Goal: Task Accomplishment & Management: Manage account settings

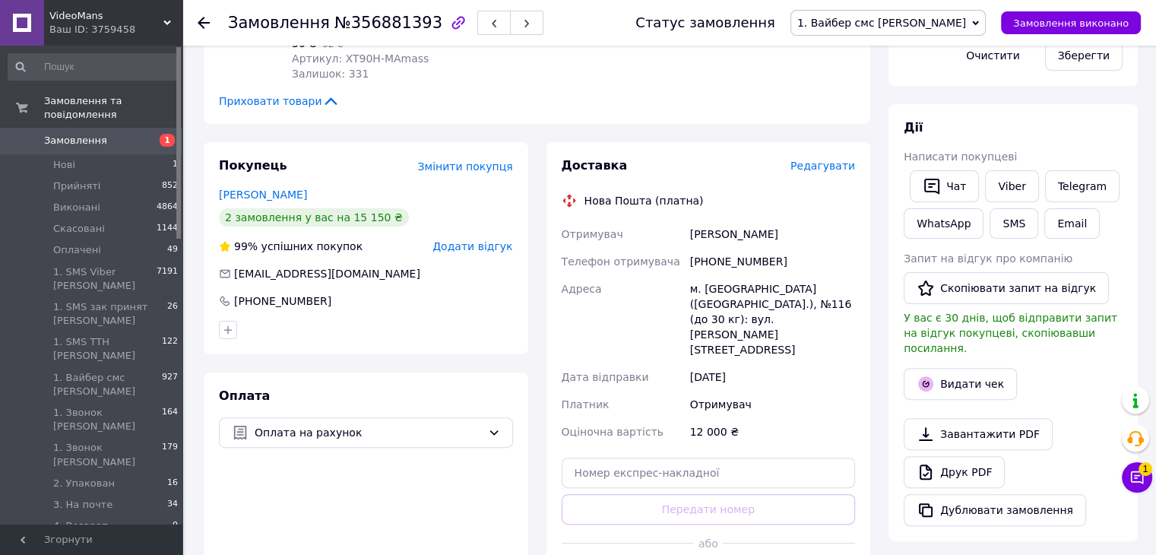
scroll to position [228, 0]
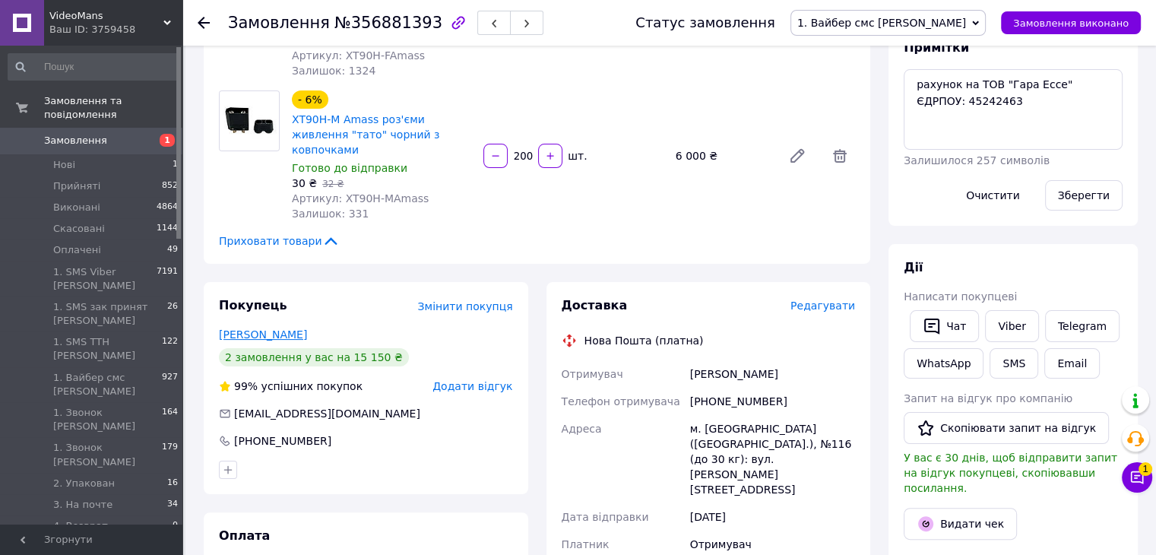
click at [276, 328] on link "Сафонов Роман" at bounding box center [263, 334] width 88 height 12
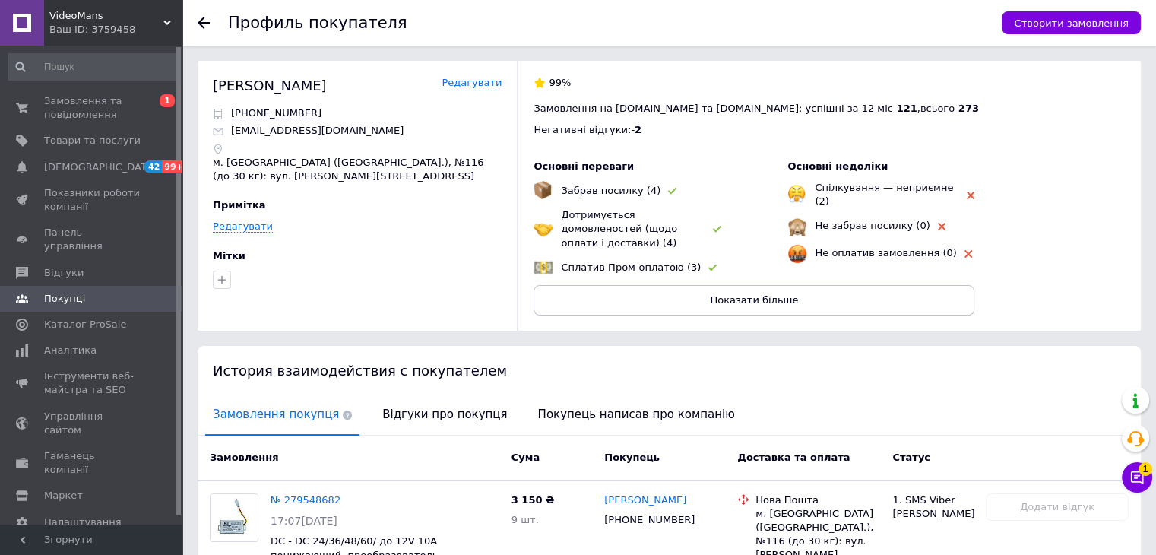
click at [205, 19] on icon at bounding box center [204, 23] width 12 height 12
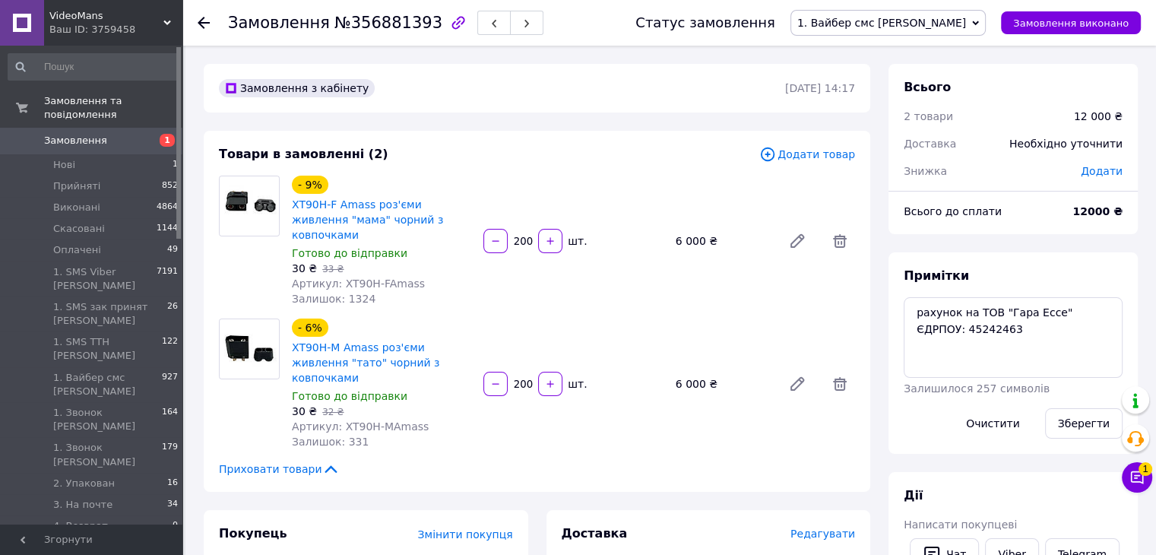
scroll to position [15, 0]
drag, startPoint x: 974, startPoint y: 314, endPoint x: 1049, endPoint y: 312, distance: 75.3
click at [1049, 312] on textarea "рахунок на ТОВ "Гара Ессе" ЄДРПОУ: 45242463" at bounding box center [1013, 337] width 219 height 81
click at [938, 333] on textarea "рахунок на ТОВ "Гара Ессе" ЄДРПОУ: 45242463" at bounding box center [1013, 337] width 219 height 81
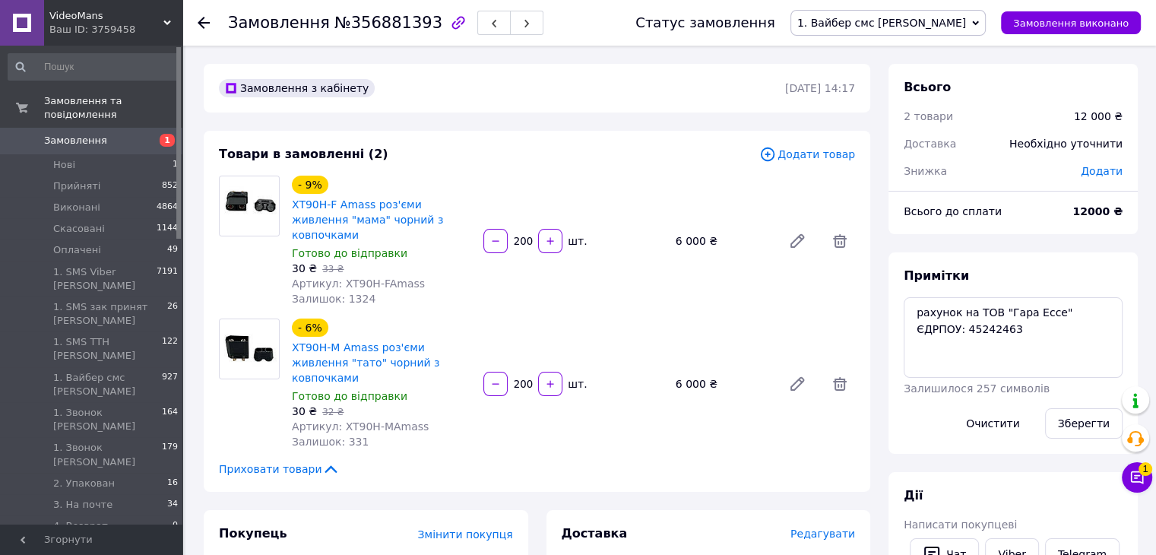
drag, startPoint x: 712, startPoint y: 281, endPoint x: 664, endPoint y: 198, distance: 95.7
click at [713, 278] on div "- 9% XT90H-F Amass роз'єми живлення "мама" чорний з ковпочками Готово до відпра…" at bounding box center [574, 241] width 576 height 137
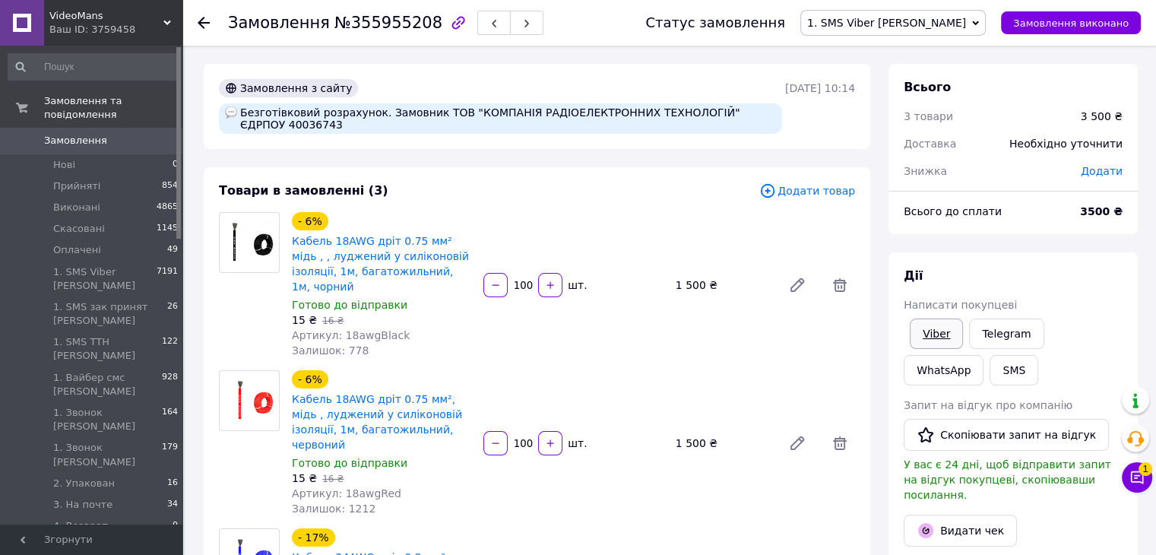
click at [947, 331] on link "Viber" at bounding box center [936, 334] width 53 height 30
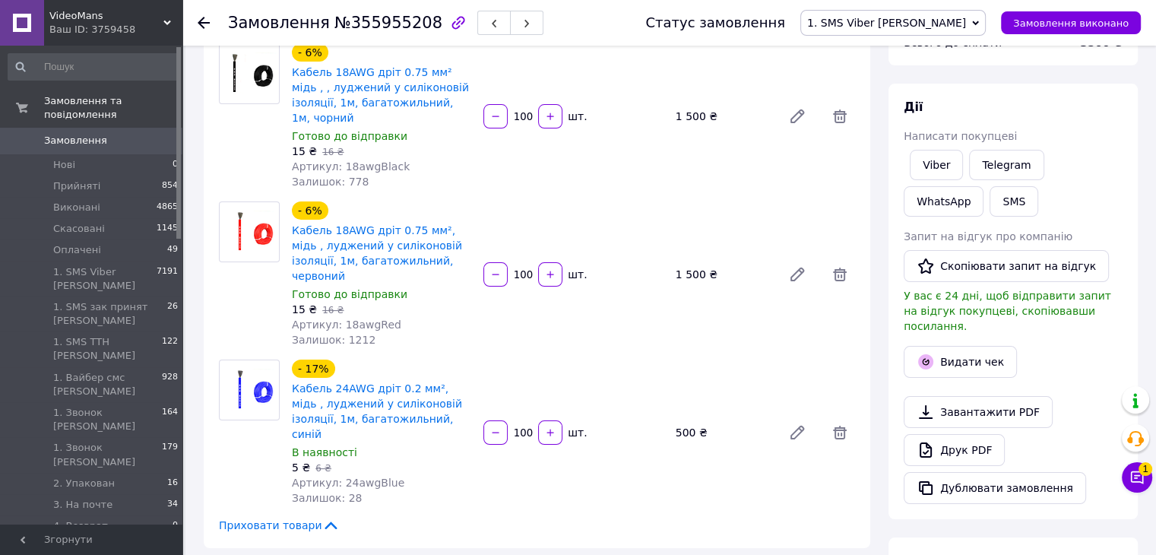
scroll to position [76, 0]
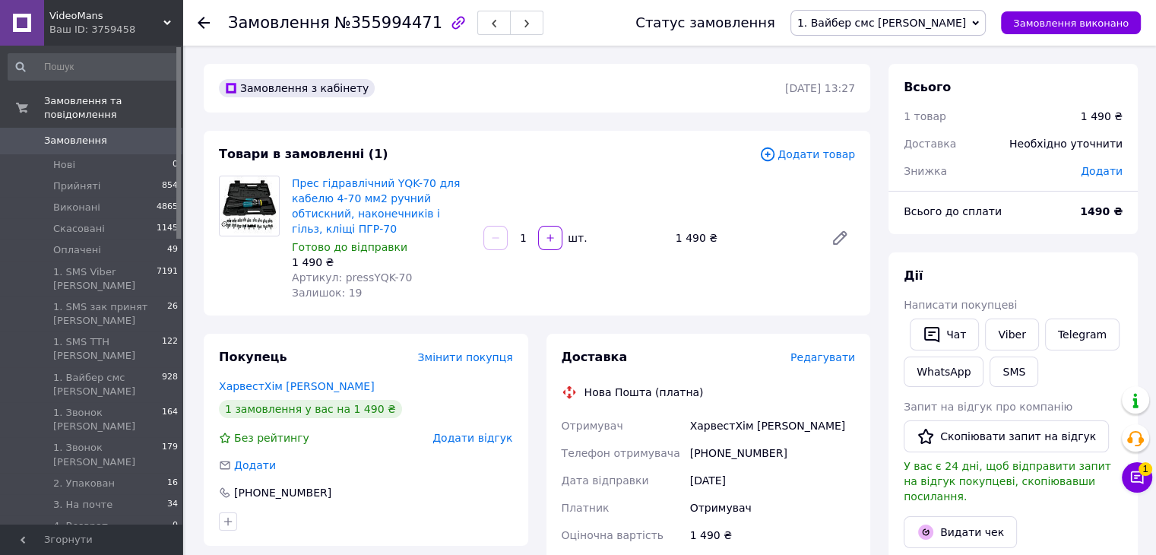
click at [626, 109] on div "Замовлення з кабінету 06.08.2025 | 13:27" at bounding box center [537, 88] width 667 height 49
click at [715, 260] on div "Прес гідравлічний YQK-70 для кабелю 4-70 мм2 ручний обтискний, наконечників і г…" at bounding box center [574, 238] width 576 height 131
click at [1147, 490] on div "Чат з покупцем 1" at bounding box center [1137, 477] width 30 height 30
drag, startPoint x: 1128, startPoint y: 492, endPoint x: 1151, endPoint y: 477, distance: 27.6
click at [1128, 490] on div "Чат з покупцем 1" at bounding box center [1137, 477] width 30 height 30
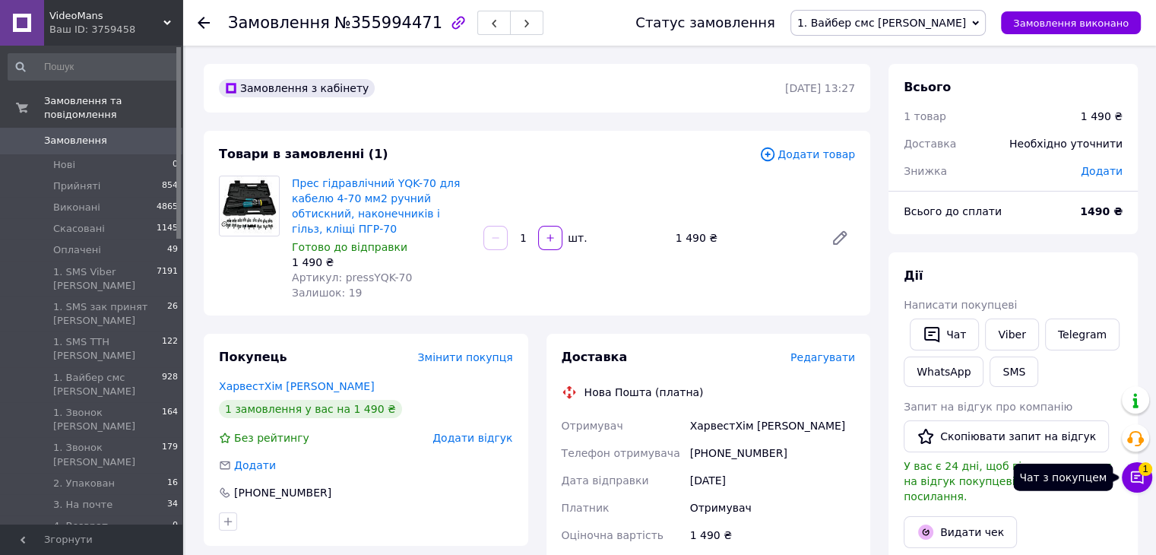
click at [1151, 477] on button "Чат з покупцем 1" at bounding box center [1137, 477] width 30 height 30
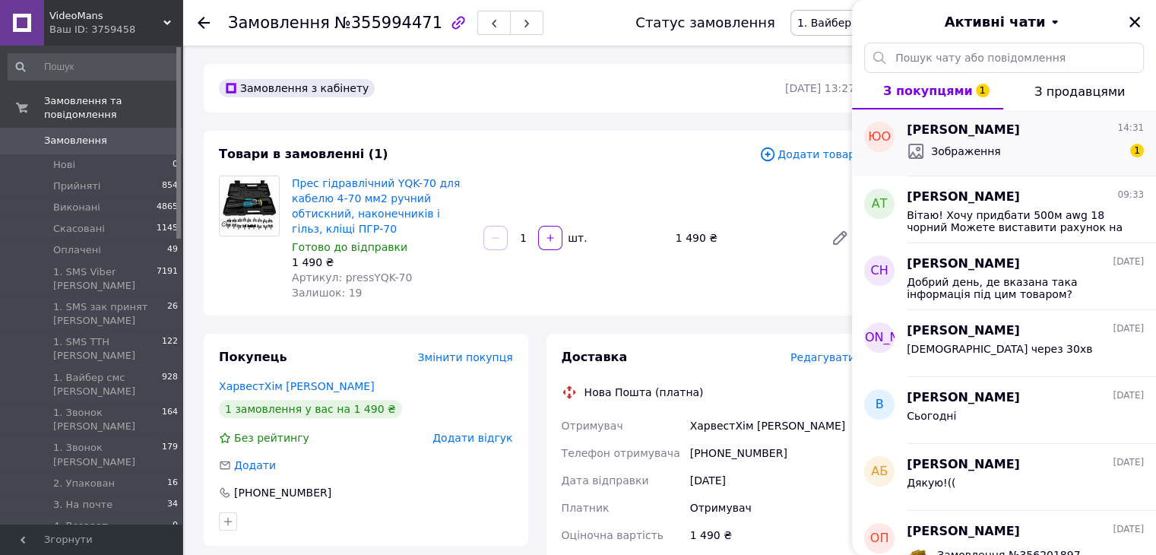
click at [989, 156] on span "Зображення" at bounding box center [966, 151] width 70 height 15
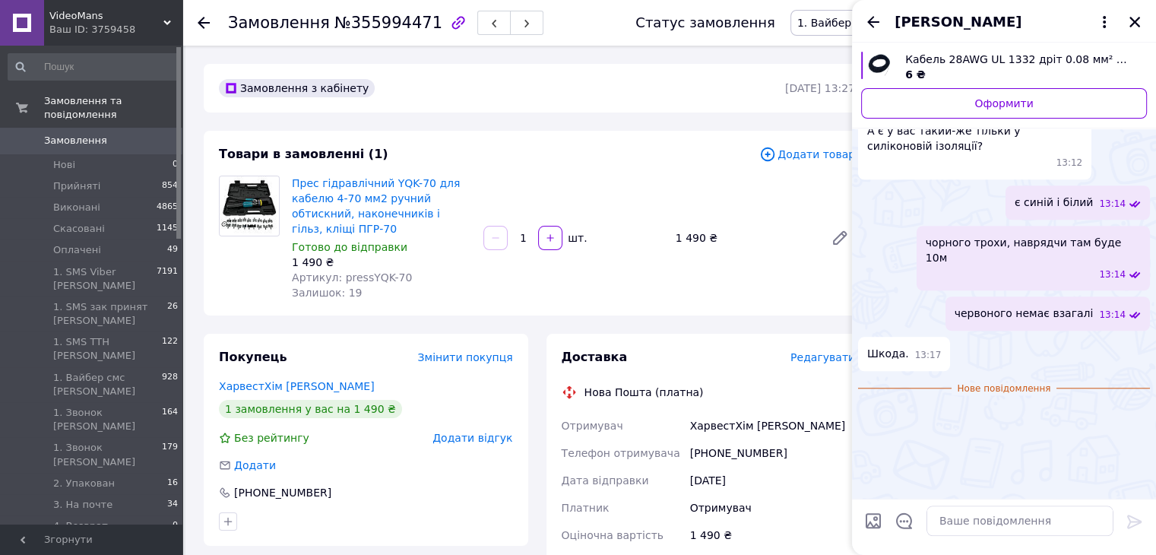
scroll to position [1271, 0]
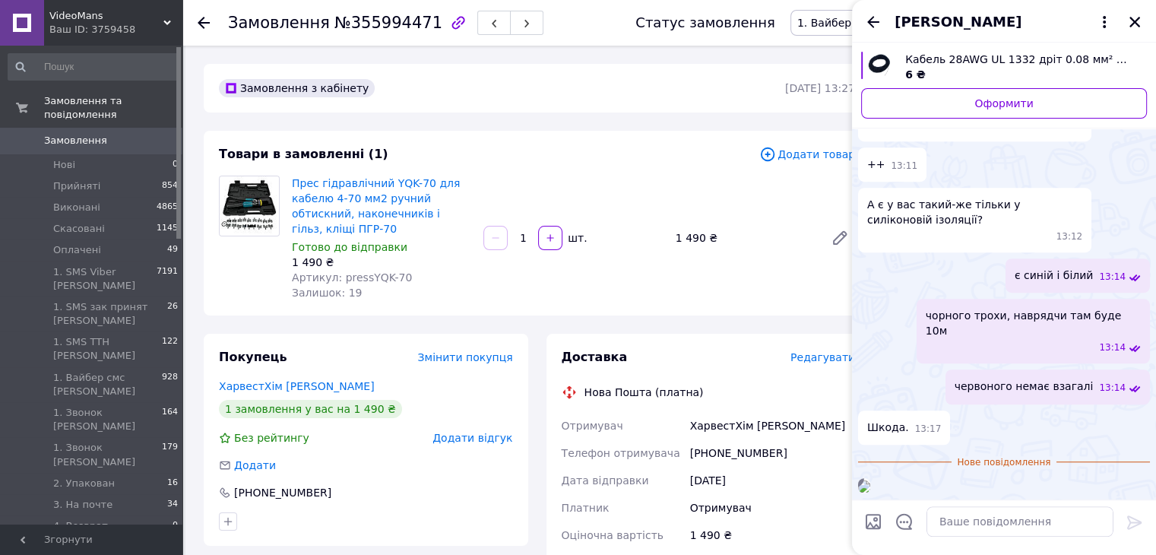
click at [871, 481] on img at bounding box center [864, 487] width 12 height 12
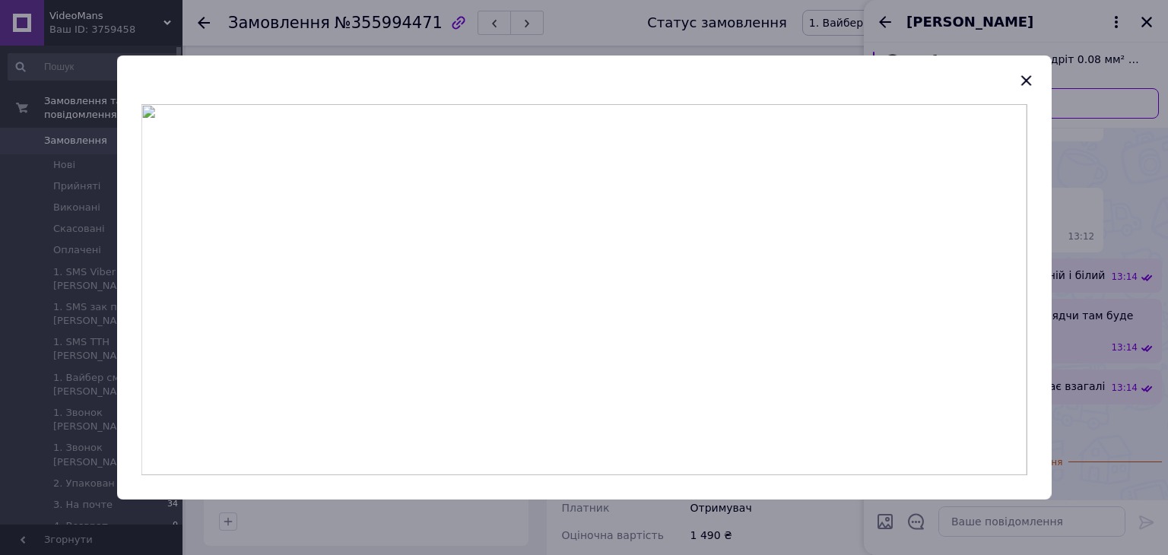
click at [772, 247] on img at bounding box center [584, 289] width 886 height 371
click at [1036, 80] on button "button" at bounding box center [1026, 81] width 26 height 26
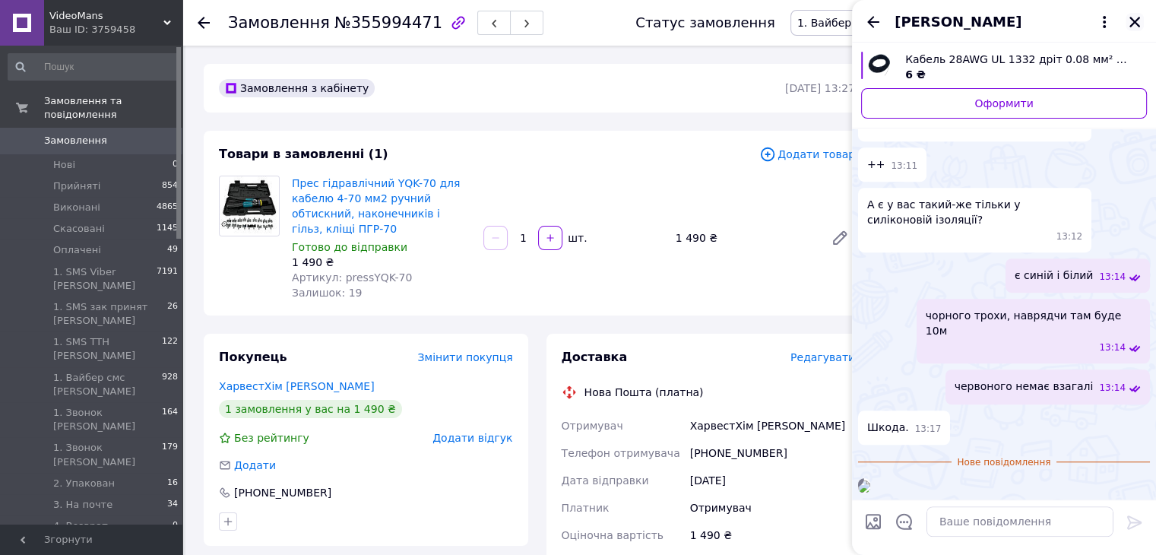
click at [1140, 21] on icon "Закрити" at bounding box center [1135, 22] width 14 height 14
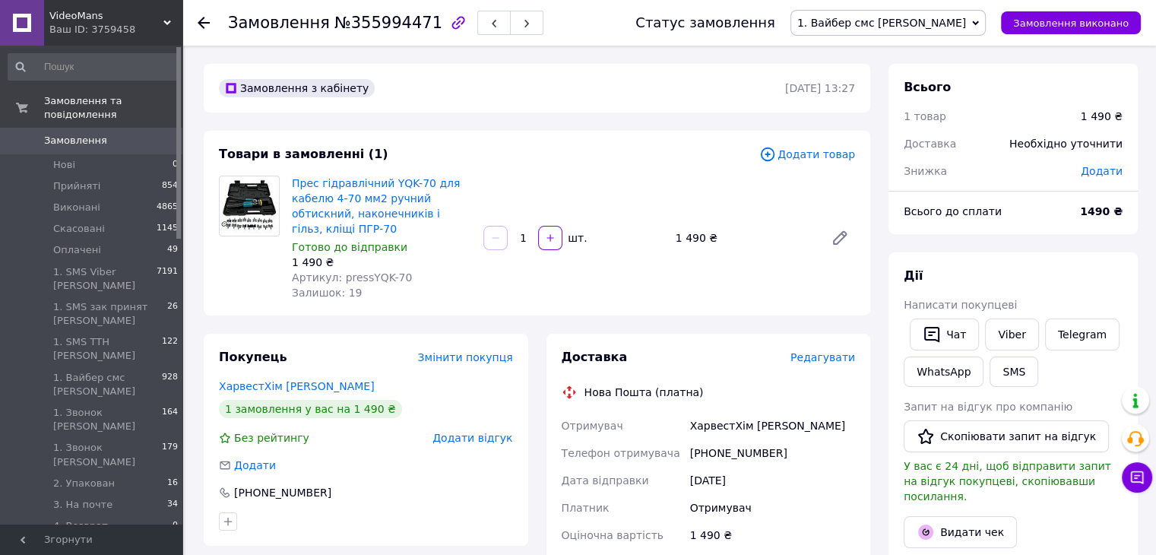
click at [959, 24] on span "1. Вайбер смс [PERSON_NAME]" at bounding box center [882, 23] width 169 height 12
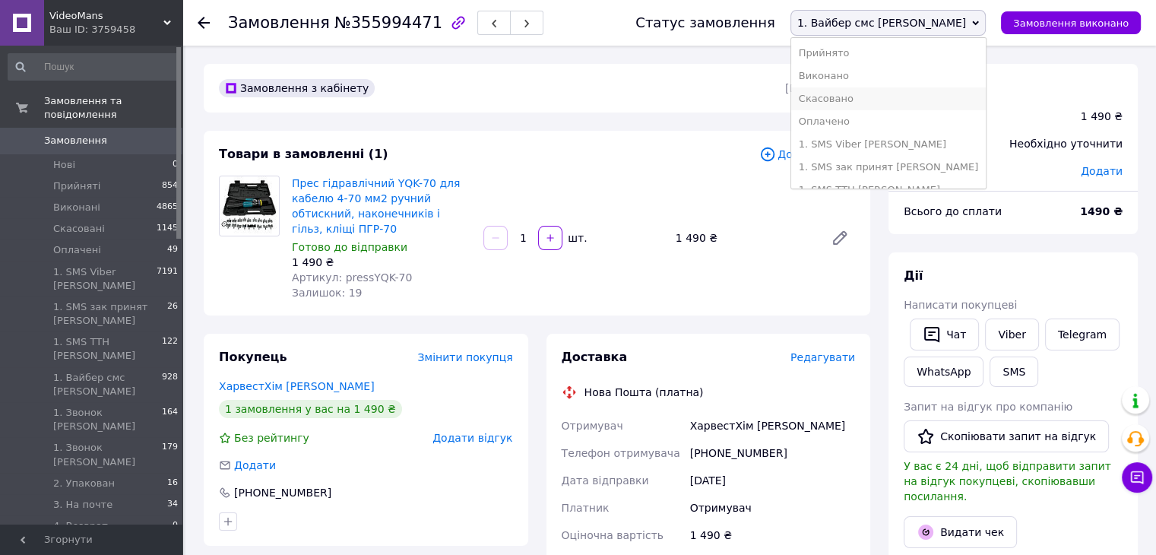
click at [925, 93] on li "Скасовано" at bounding box center [888, 98] width 195 height 23
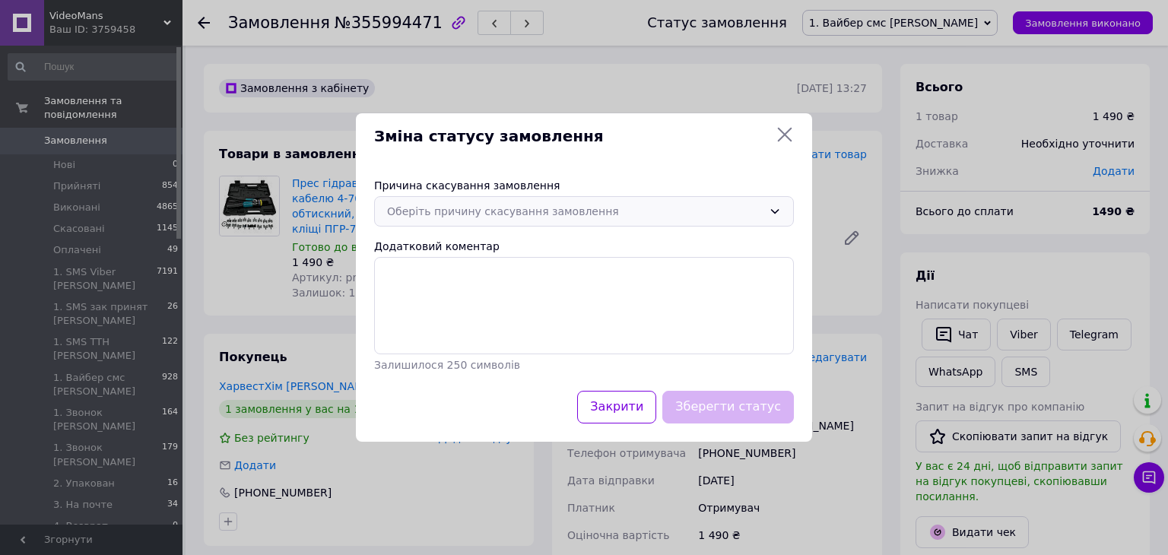
click at [614, 208] on div "Оберіть причину скасування замовлення" at bounding box center [575, 211] width 376 height 17
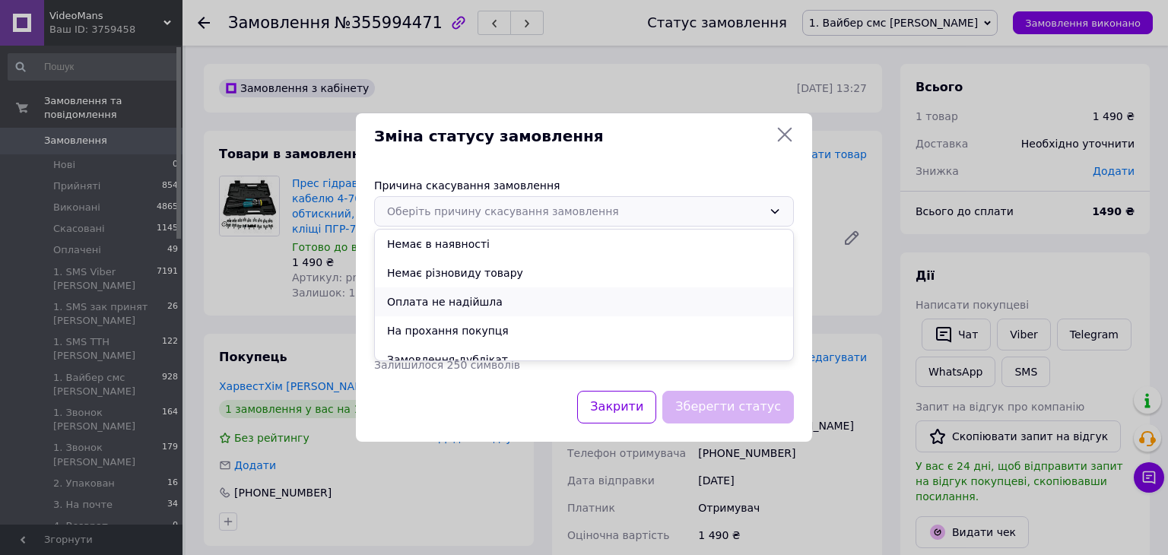
click at [499, 302] on li "Оплата не надійшла" at bounding box center [584, 301] width 418 height 29
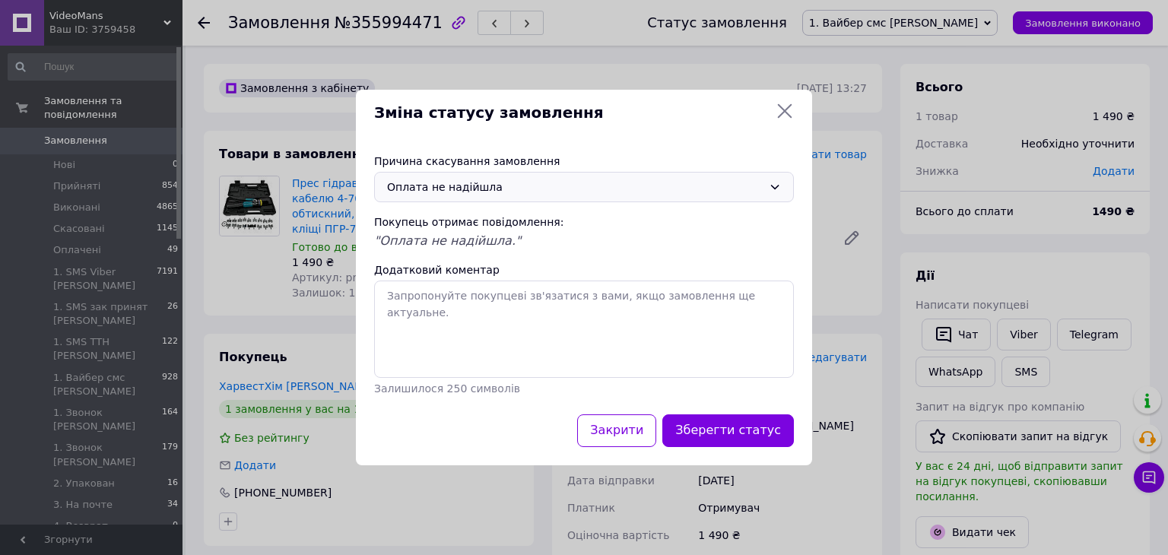
click at [769, 429] on button "Зберегти статус" at bounding box center [728, 430] width 132 height 33
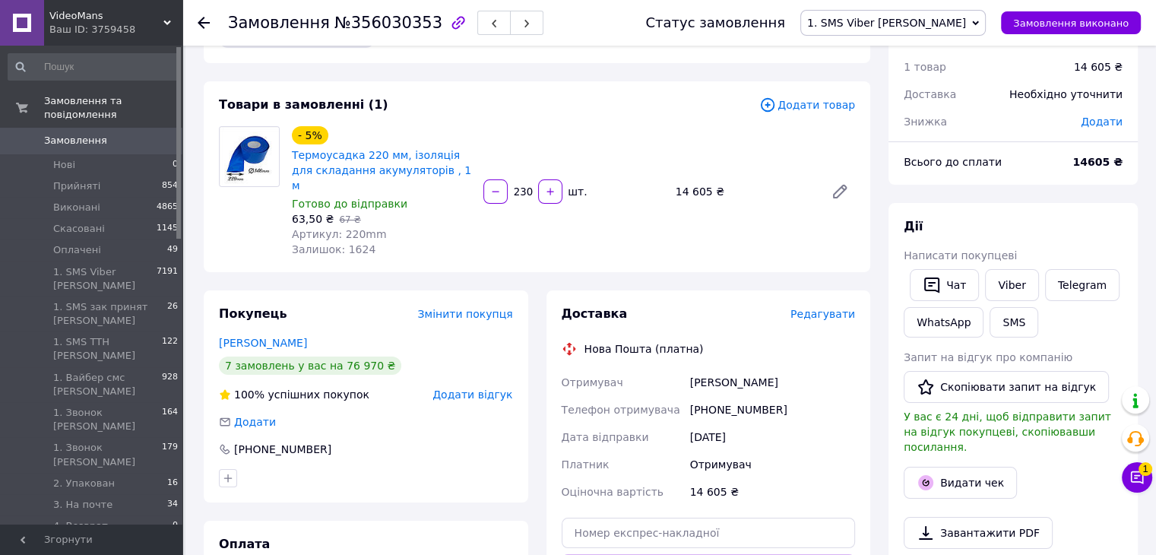
scroll to position [76, 0]
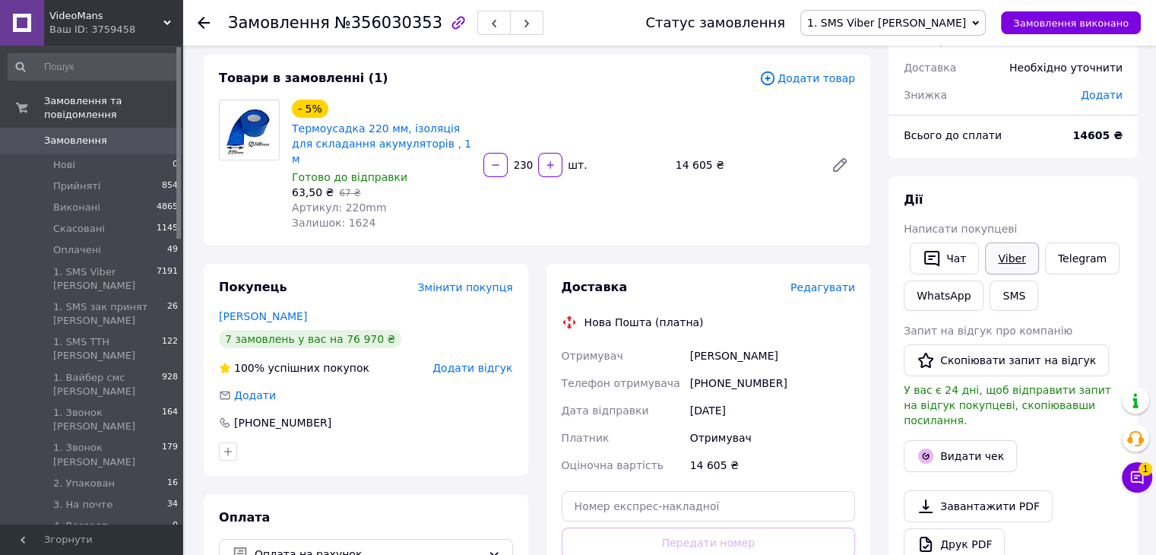
click at [1023, 255] on link "Viber" at bounding box center [1011, 259] width 53 height 32
click at [965, 24] on span "1. SMS Viber [PERSON_NAME]" at bounding box center [886, 23] width 159 height 12
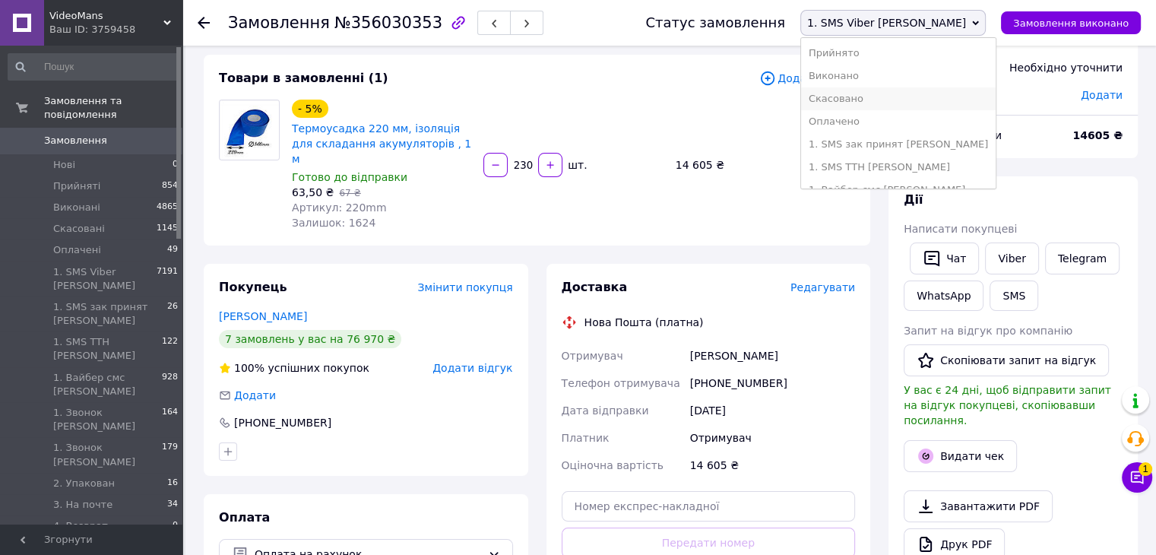
click at [949, 98] on li "Скасовано" at bounding box center [898, 98] width 195 height 23
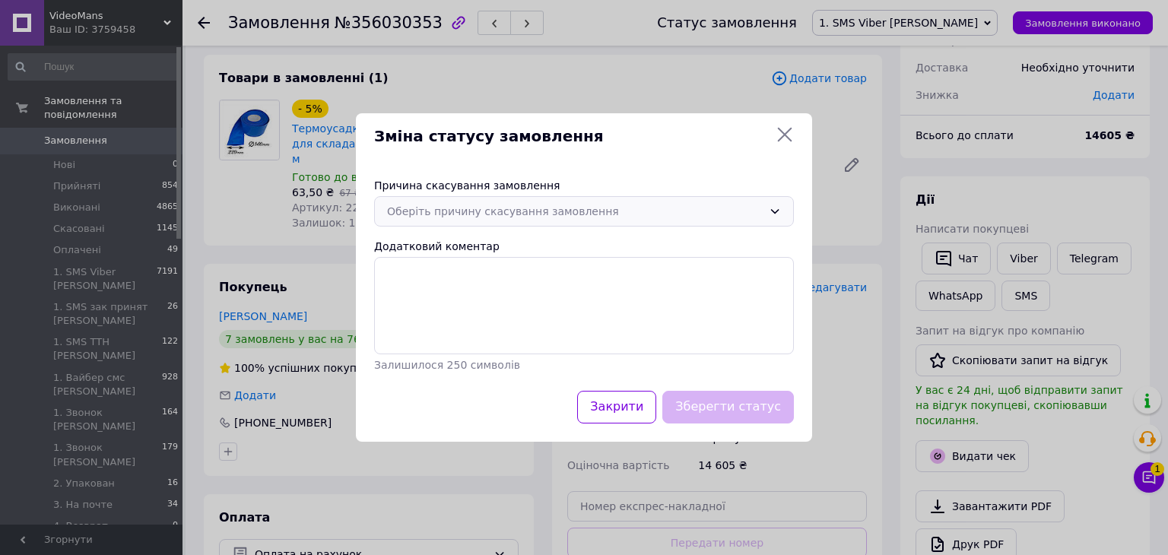
click at [608, 212] on div "Оберіть причину скасування замовлення" at bounding box center [575, 211] width 376 height 17
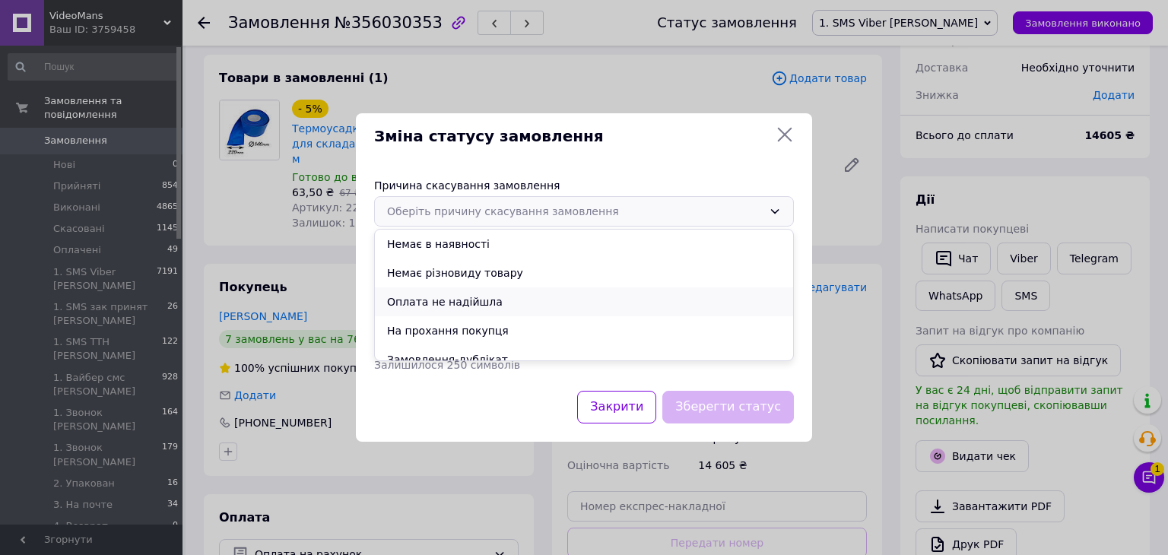
click at [487, 302] on li "Оплата не надійшла" at bounding box center [584, 301] width 418 height 29
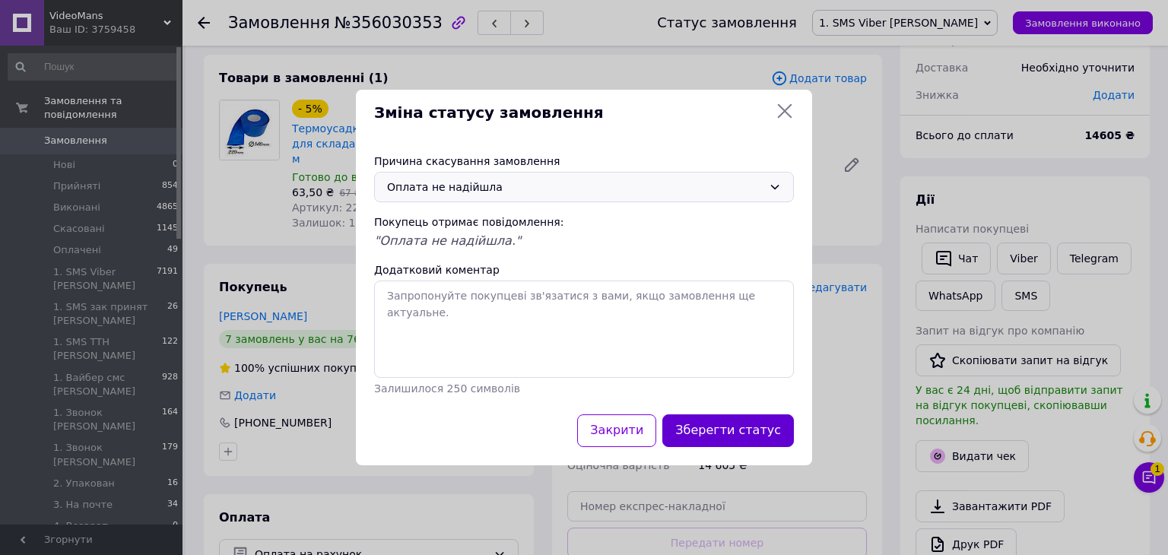
click at [747, 430] on button "Зберегти статус" at bounding box center [728, 430] width 132 height 33
